Goal: Information Seeking & Learning: Learn about a topic

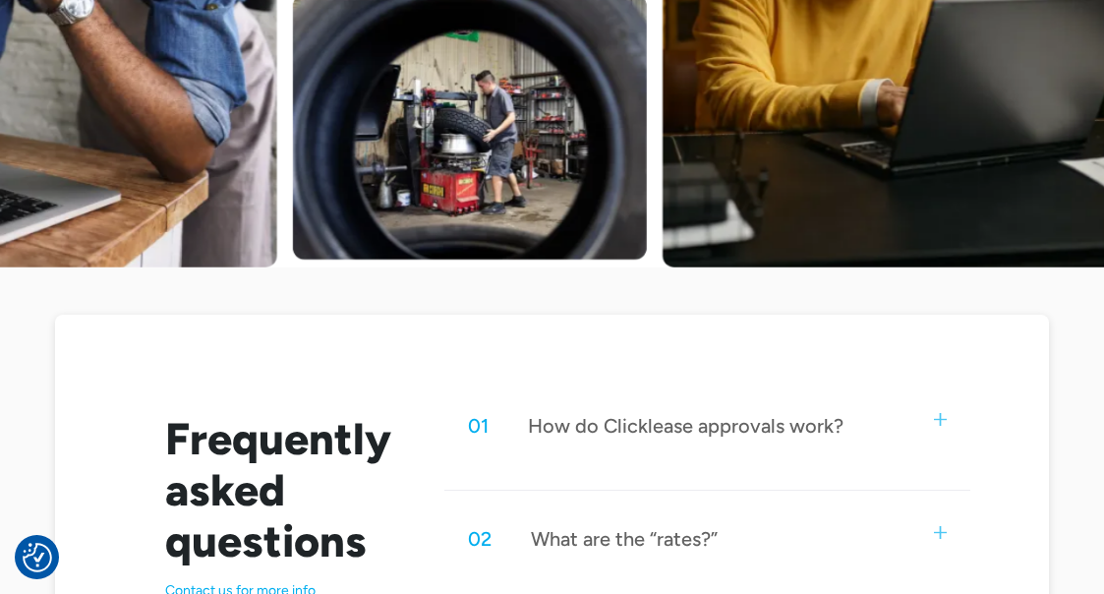
scroll to position [786, 0]
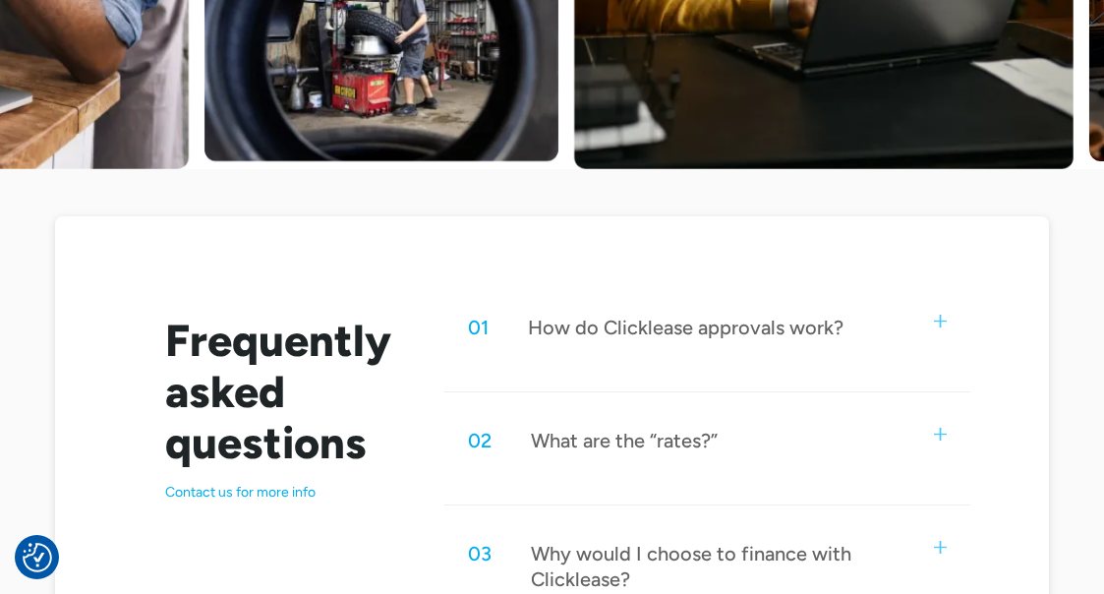
click at [886, 349] on div "01 How do Clicklease approvals work?" at bounding box center [707, 327] width 526 height 65
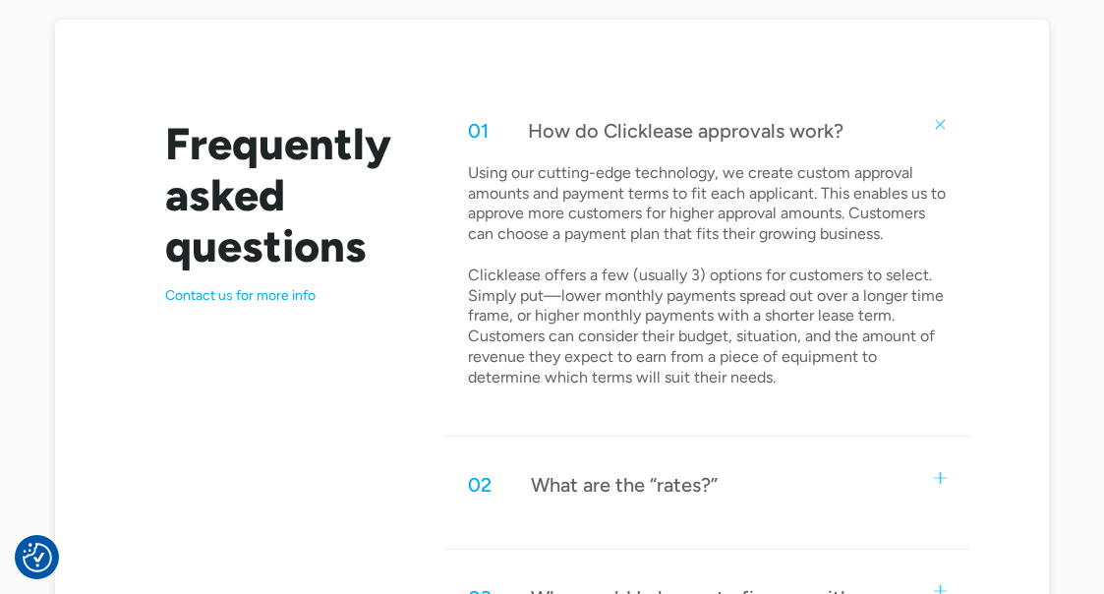
scroll to position [1081, 0]
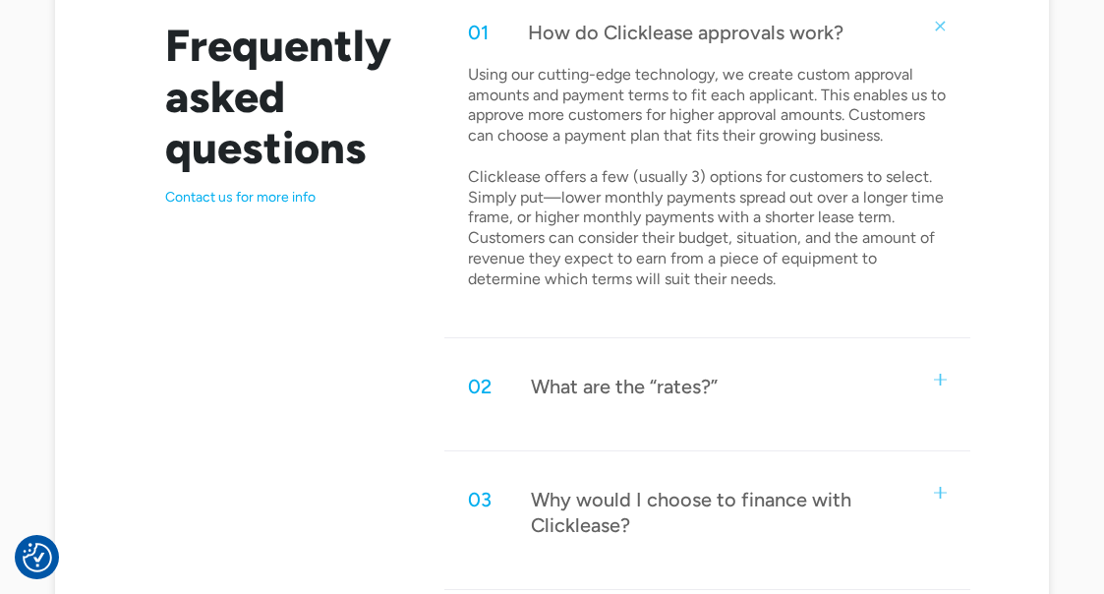
click at [711, 399] on div "What are the “rates?”" at bounding box center [624, 386] width 187 height 26
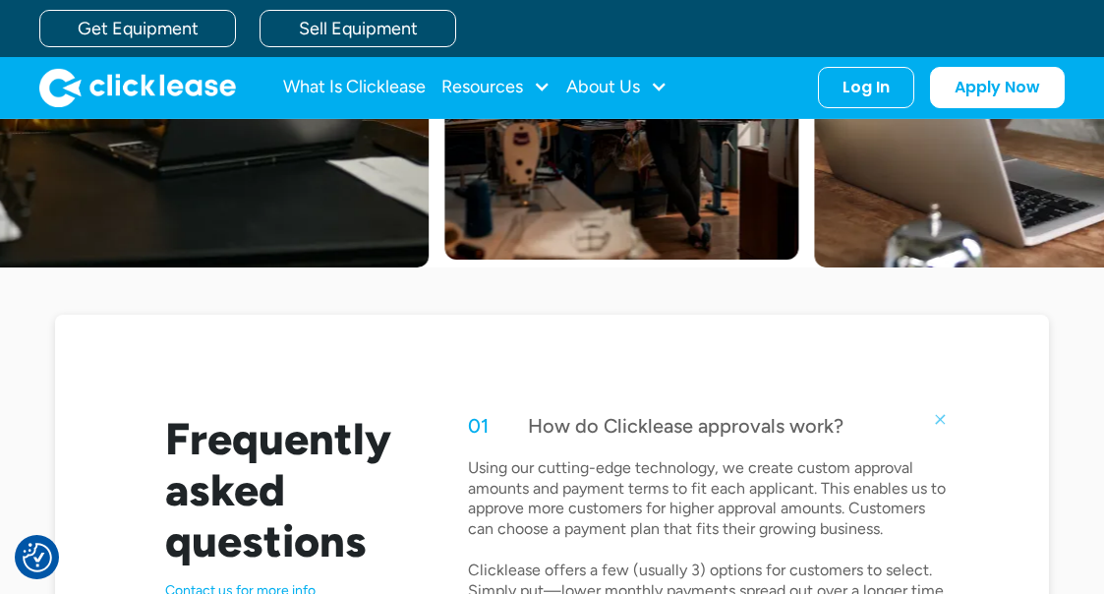
scroll to position [590, 0]
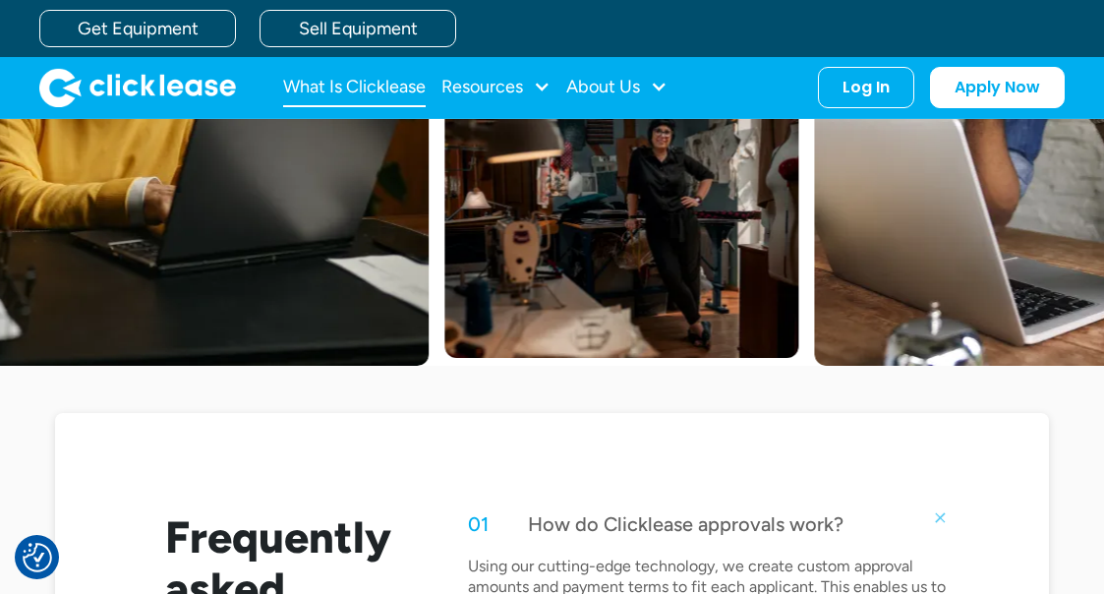
click at [380, 90] on link "What Is Clicklease" at bounding box center [354, 87] width 142 height 39
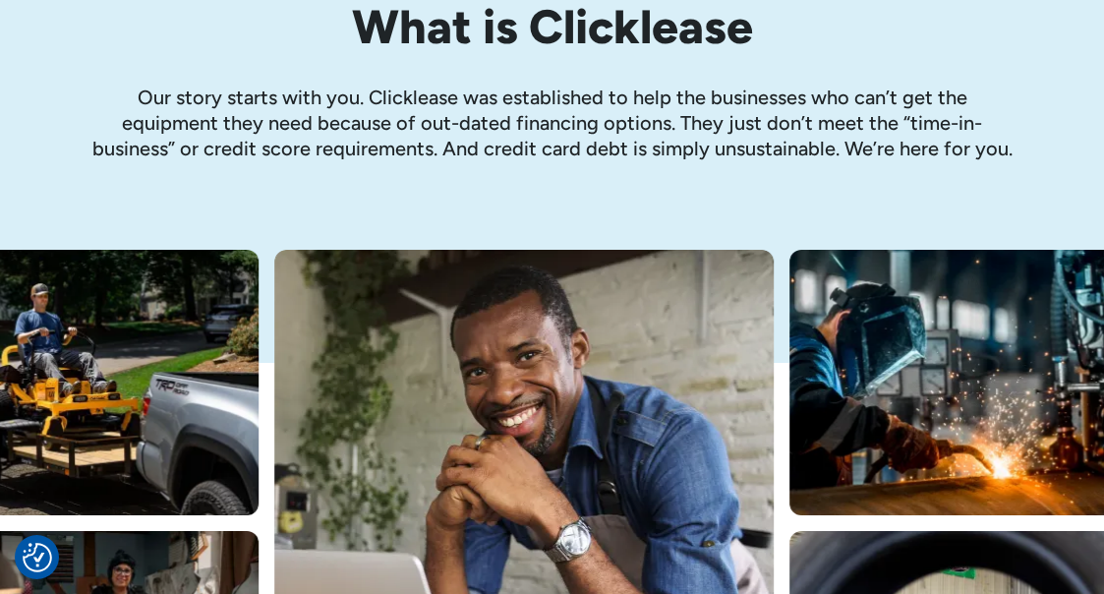
scroll to position [393, 0]
